Goal: Navigation & Orientation: Understand site structure

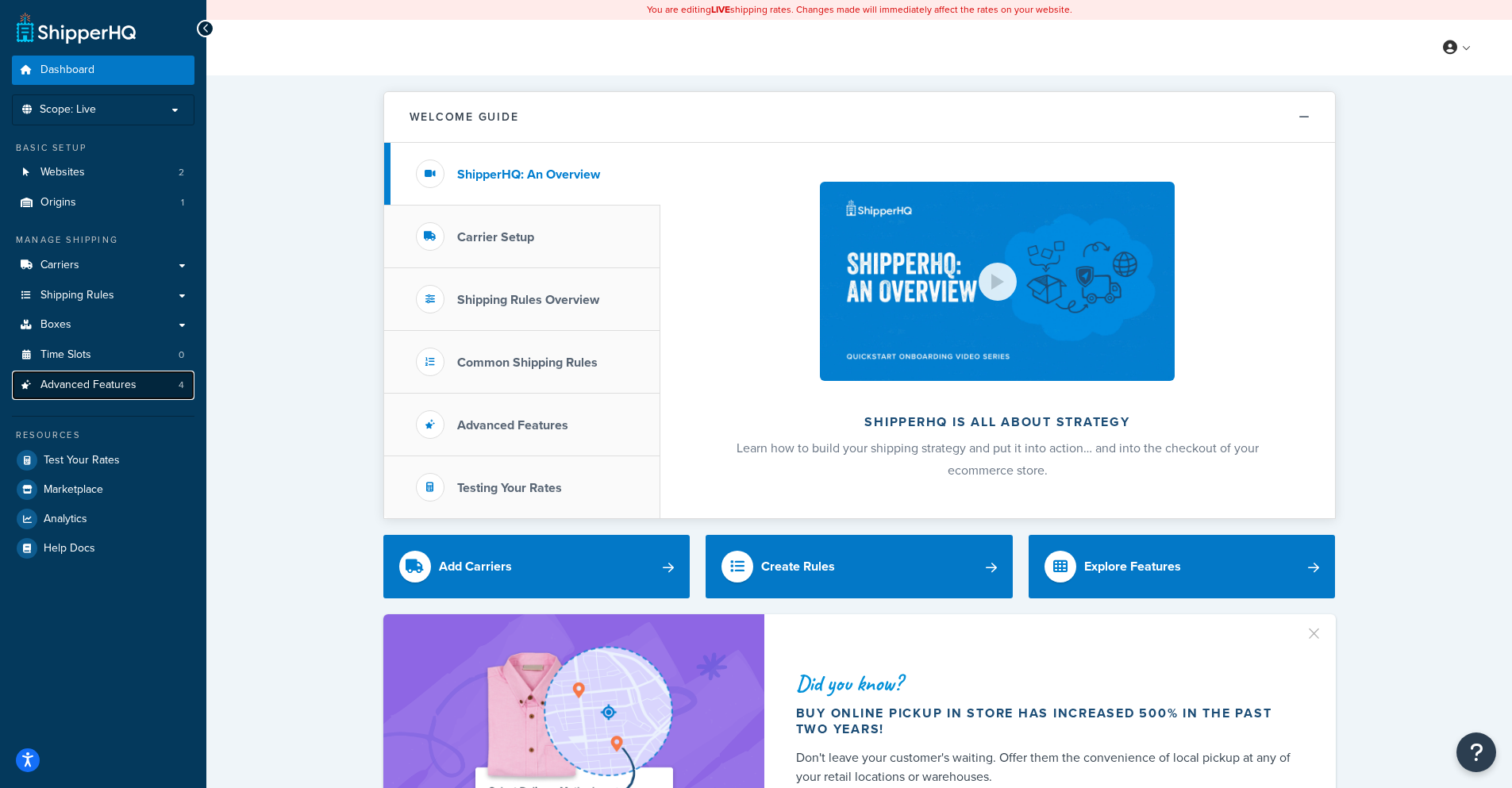
click at [157, 387] on link "Advanced Features 4" at bounding box center [103, 385] width 182 height 29
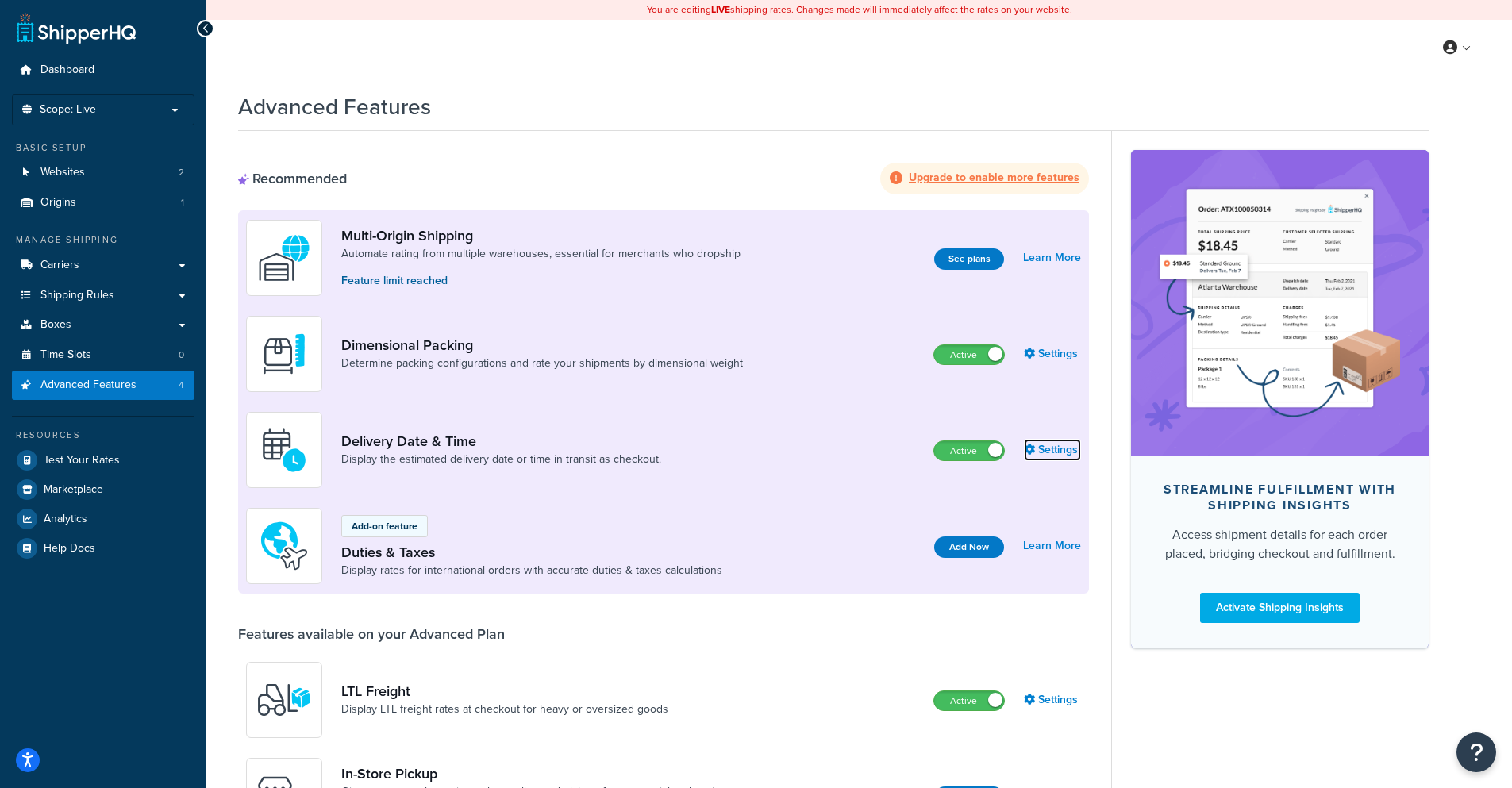
click at [1045, 454] on link "Settings" at bounding box center [1053, 450] width 57 height 22
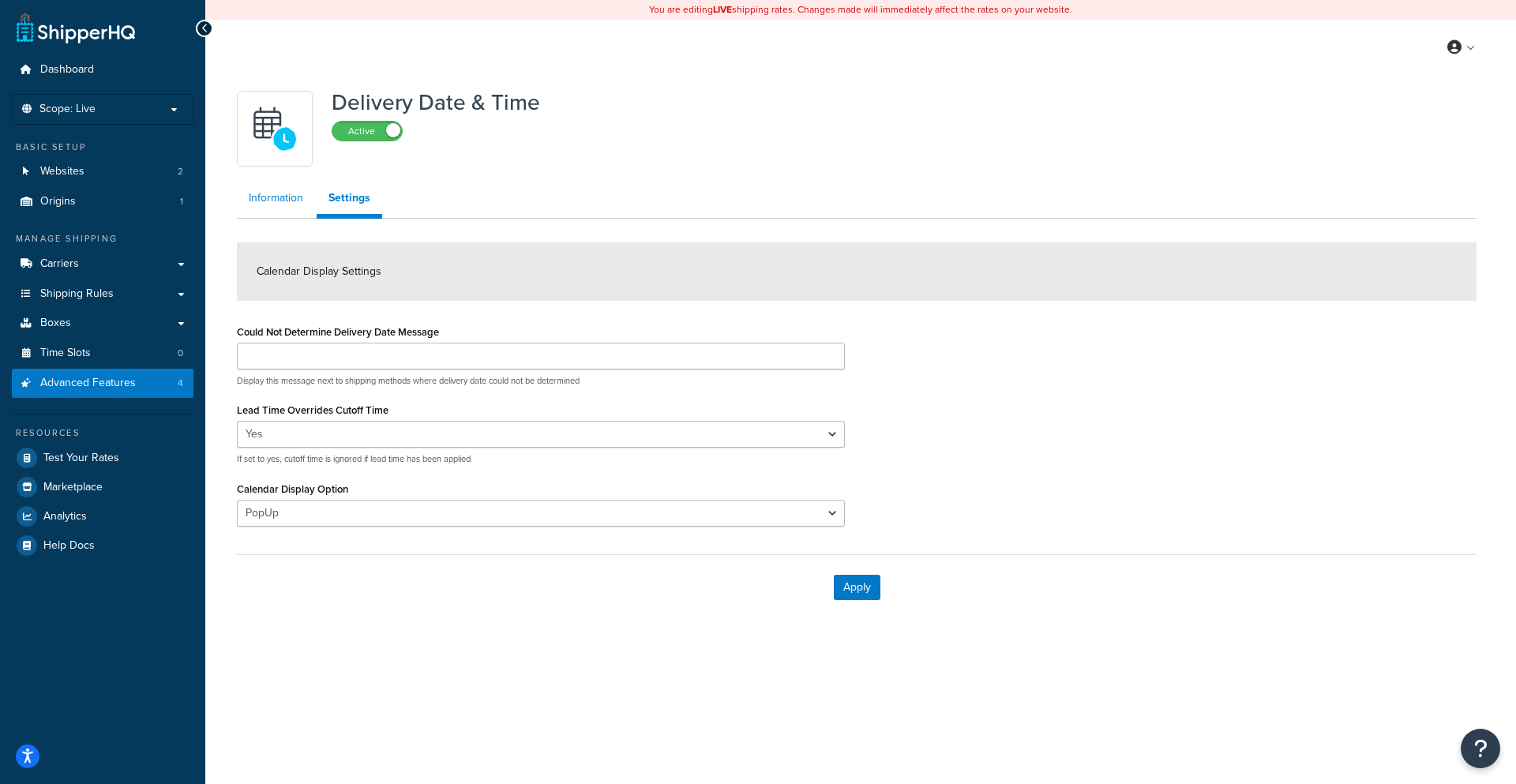
click at [249, 208] on link "Information" at bounding box center [276, 198] width 78 height 32
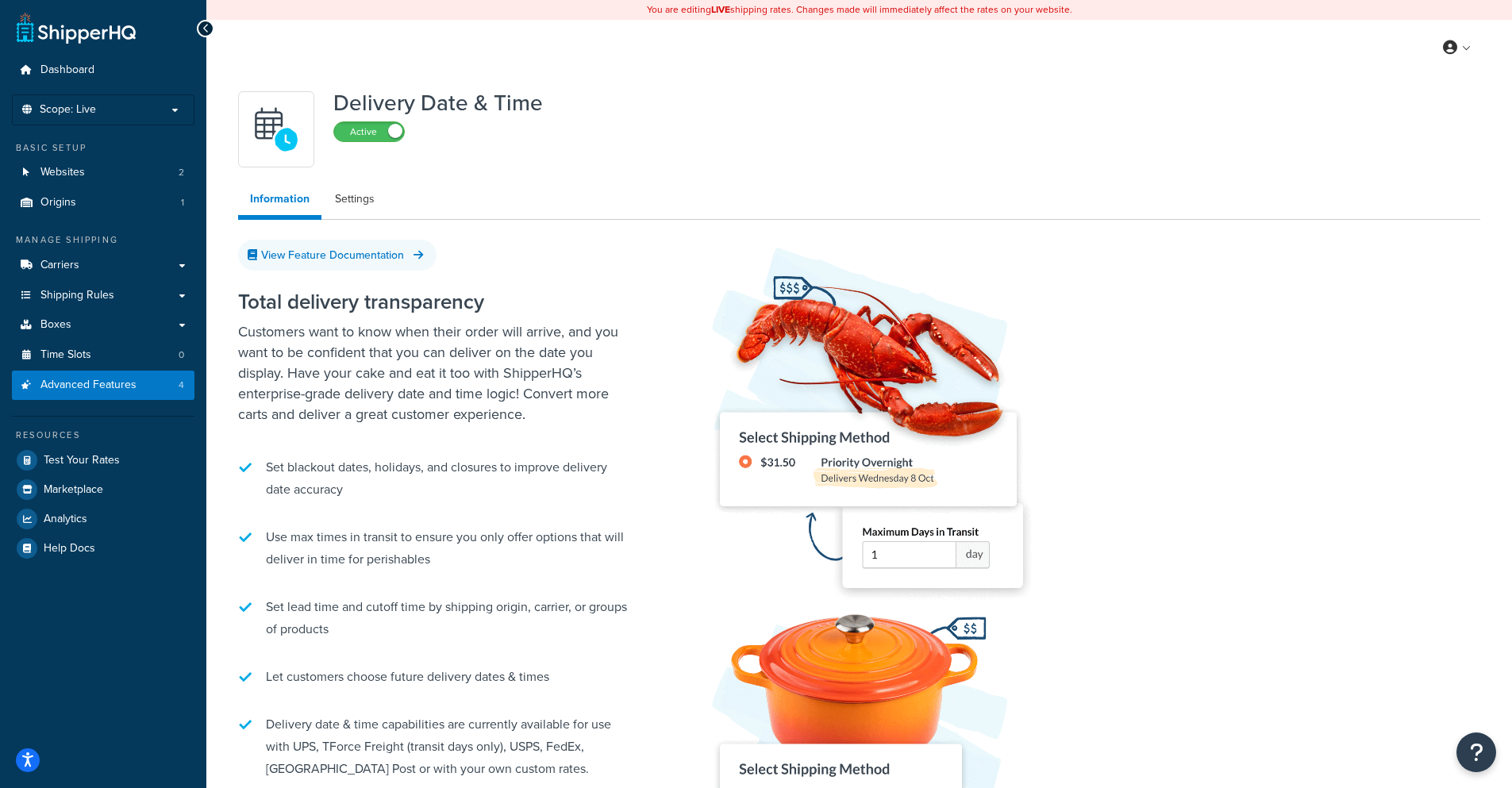
click at [205, 29] on icon at bounding box center [205, 29] width 7 height 11
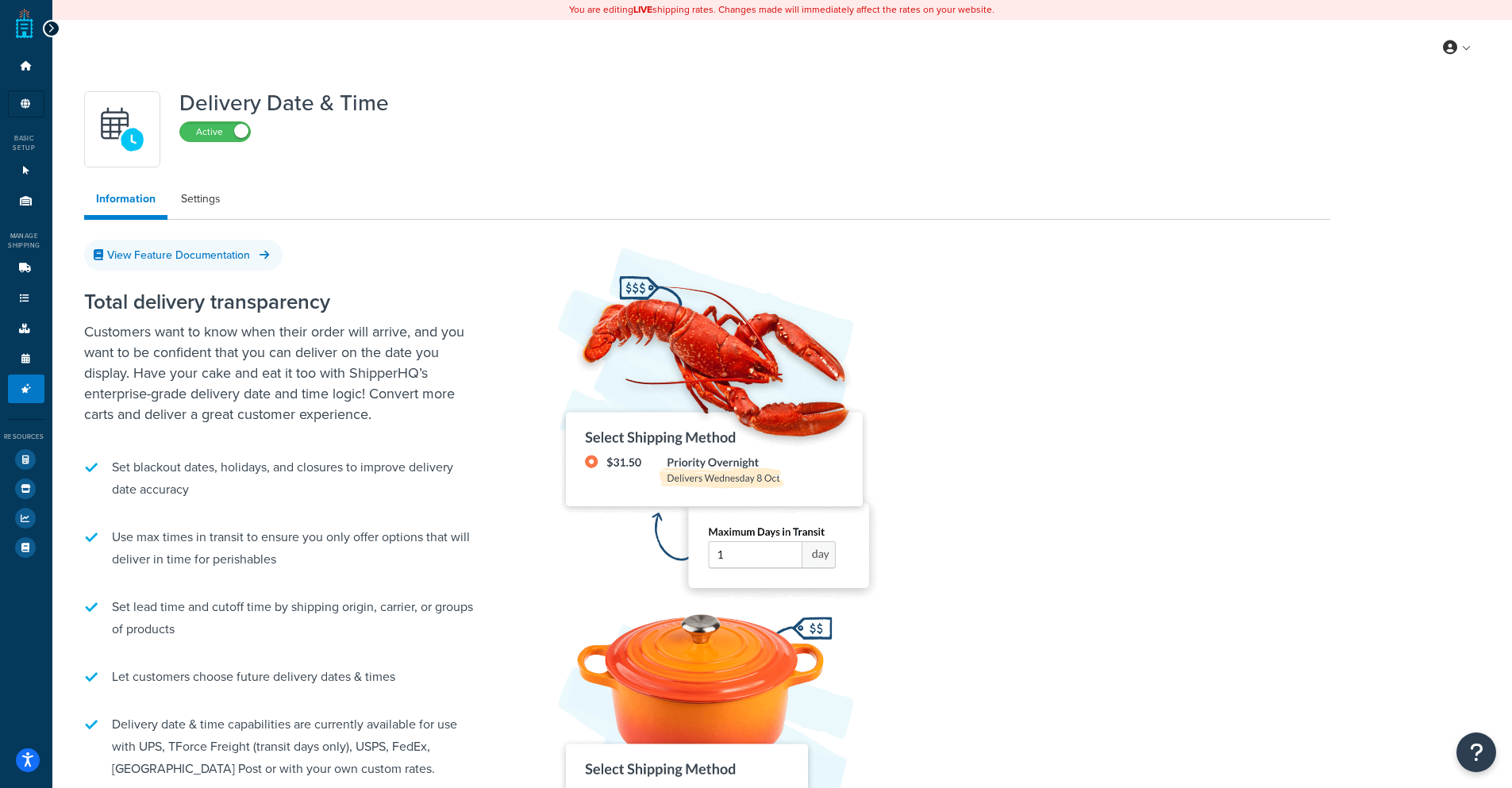
click at [49, 24] on icon at bounding box center [51, 29] width 7 height 11
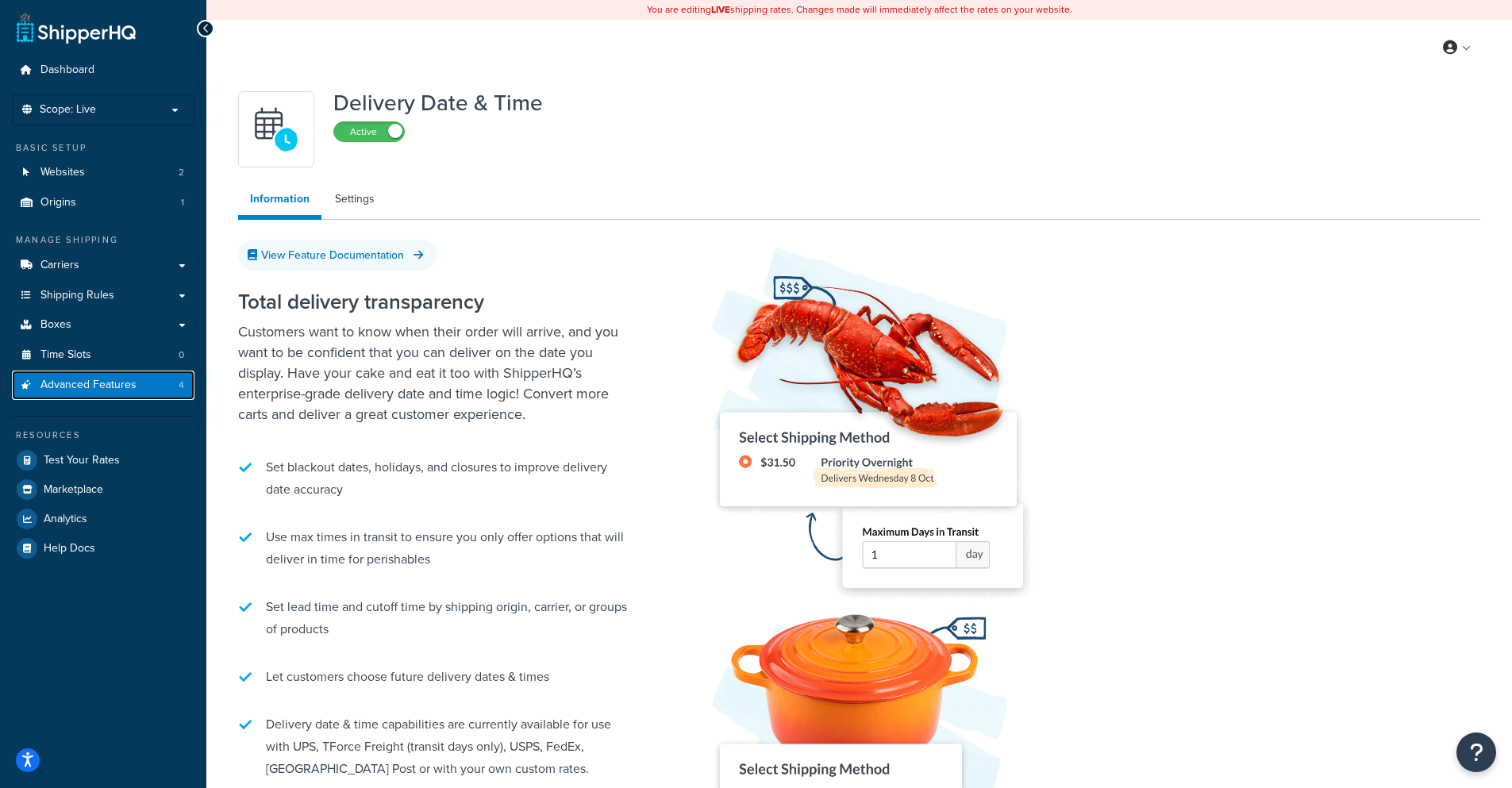
click at [92, 384] on span "Advanced Features" at bounding box center [88, 385] width 96 height 14
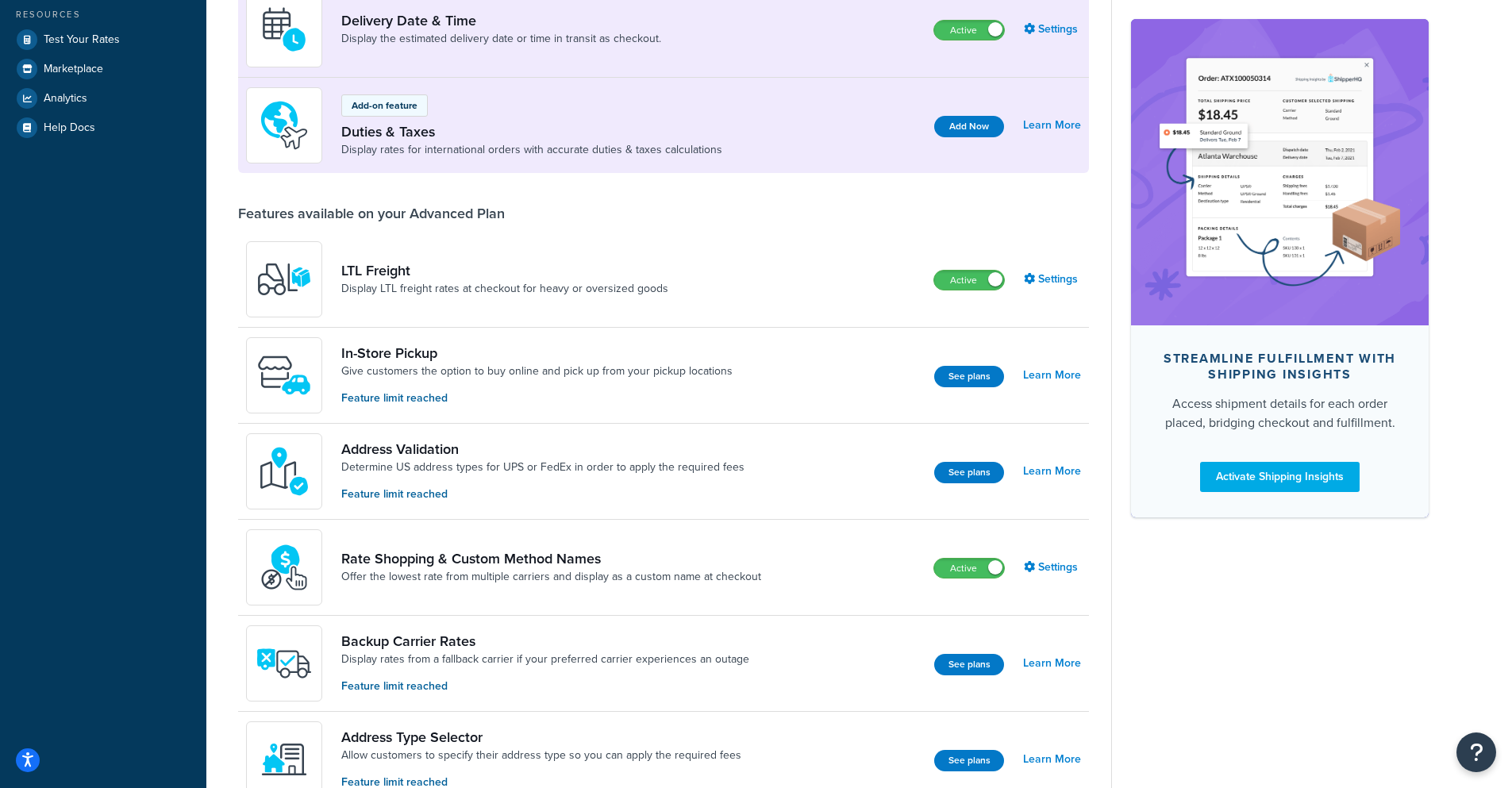
scroll to position [175, 0]
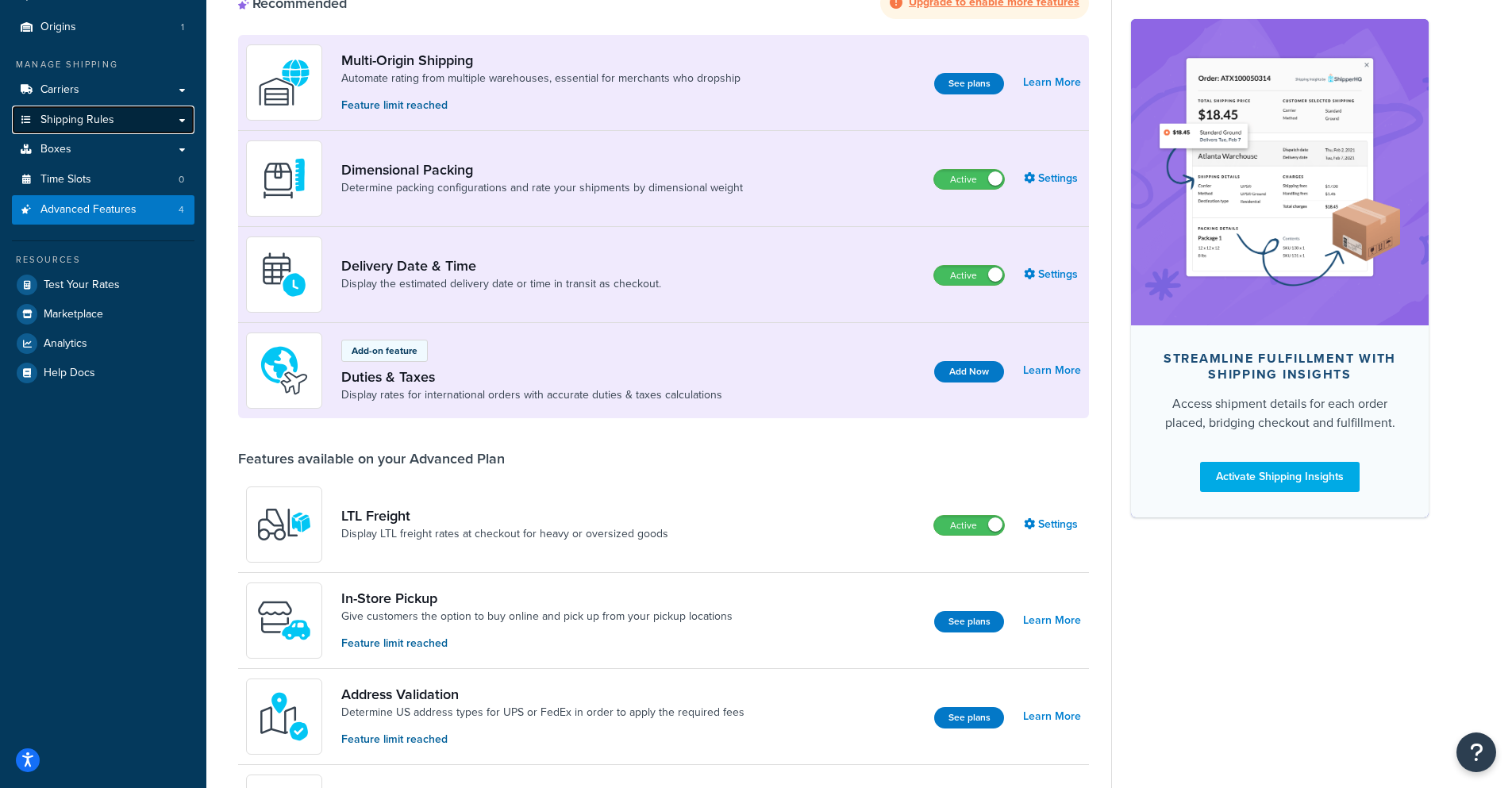
click at [83, 108] on link "Shipping Rules" at bounding box center [103, 120] width 182 height 29
